Goal: Browse casually

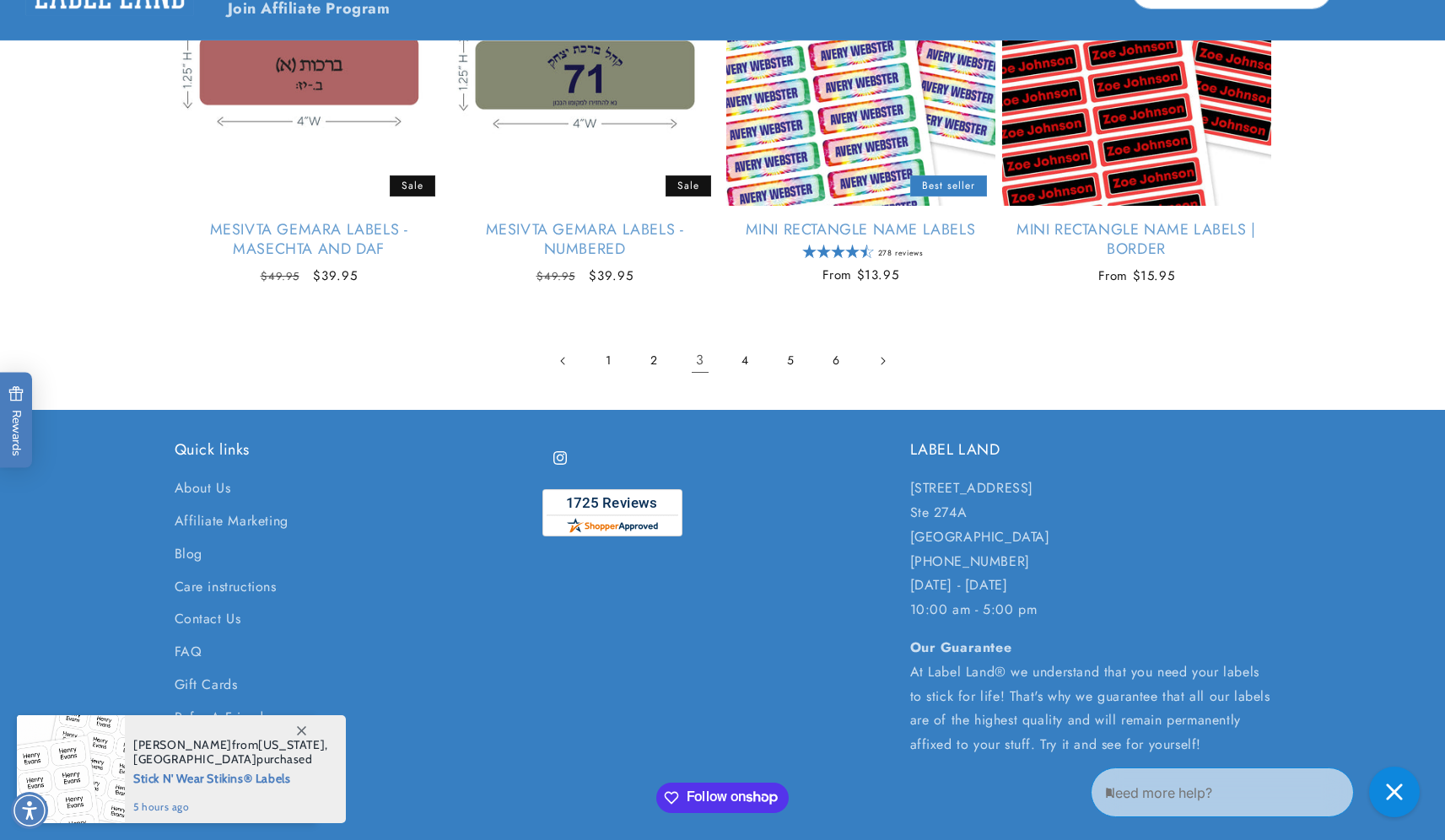
scroll to position [3545, 0]
